Goal: Task Accomplishment & Management: Manage account settings

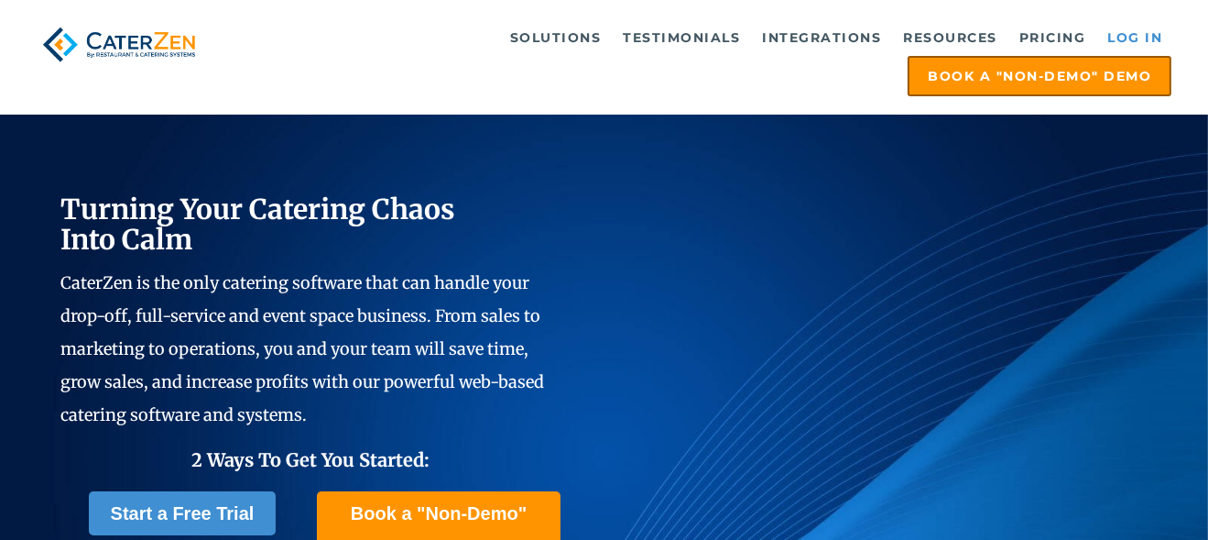
click at [1131, 36] on link "Log in" at bounding box center [1134, 37] width 73 height 37
click at [1164, 27] on link "Log in" at bounding box center [1134, 37] width 73 height 37
click at [1147, 39] on link "Log in" at bounding box center [1134, 37] width 73 height 37
